Goal: Information Seeking & Learning: Learn about a topic

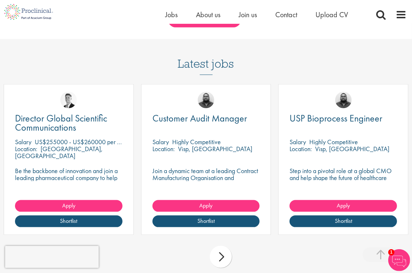
scroll to position [658, 0]
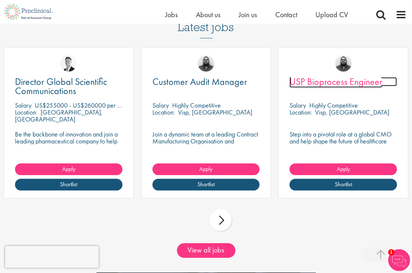
click at [338, 88] on span "USP Bioprocess Engineer" at bounding box center [335, 81] width 93 height 12
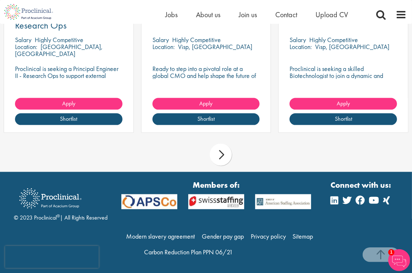
scroll to position [710, 0]
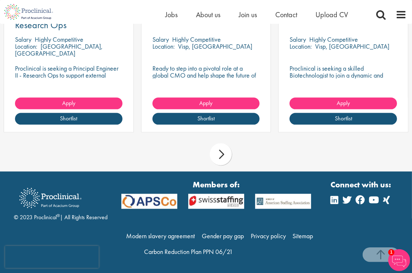
click at [218, 147] on div "next" at bounding box center [221, 154] width 22 height 22
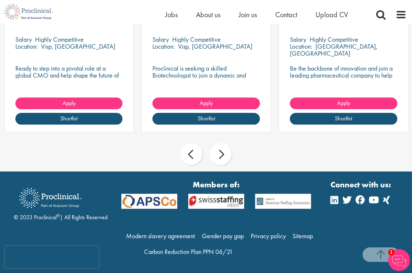
scroll to position [637, 0]
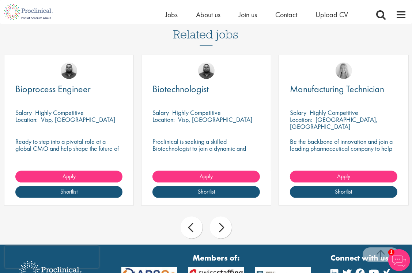
click at [221, 229] on div "next" at bounding box center [221, 227] width 22 height 22
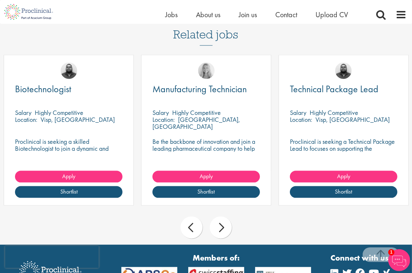
click at [221, 229] on div "next" at bounding box center [221, 227] width 22 height 22
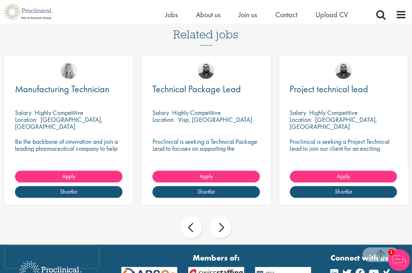
click at [219, 231] on div "next" at bounding box center [221, 227] width 22 height 22
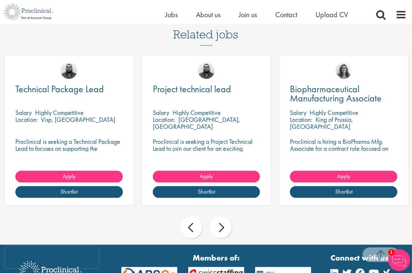
click at [228, 222] on div "next" at bounding box center [221, 227] width 22 height 22
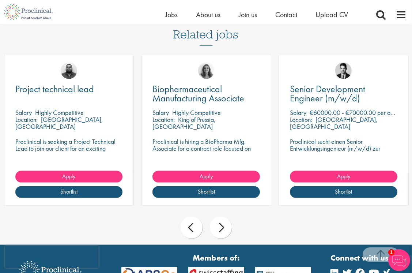
click at [225, 226] on div "next" at bounding box center [221, 227] width 22 height 22
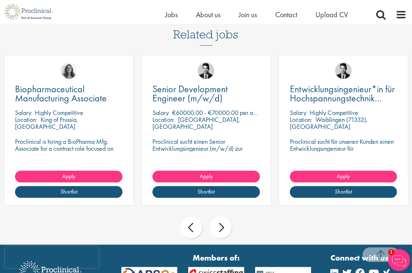
click at [225, 226] on div "next" at bounding box center [221, 227] width 22 height 22
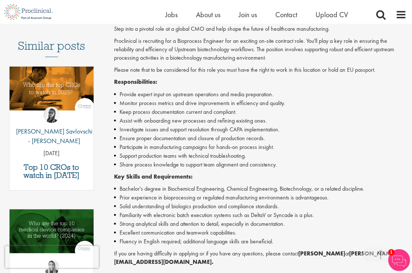
scroll to position [184, 0]
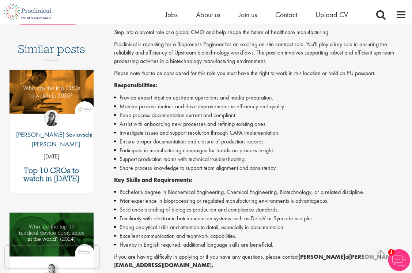
click at [365, 133] on li "Investigate issues and support resolution through CAPA implementation." at bounding box center [260, 132] width 292 height 9
